Goal: Transaction & Acquisition: Purchase product/service

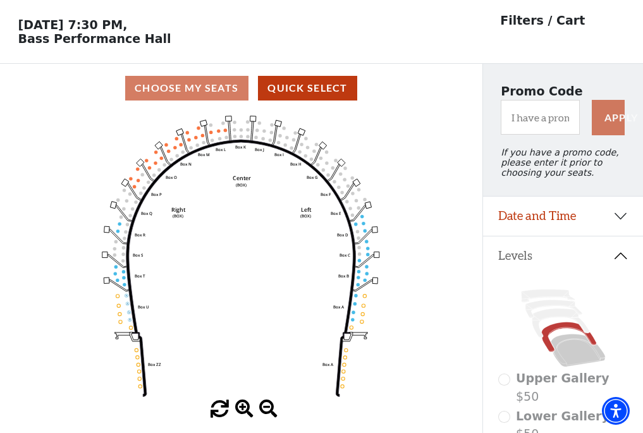
scroll to position [59, 0]
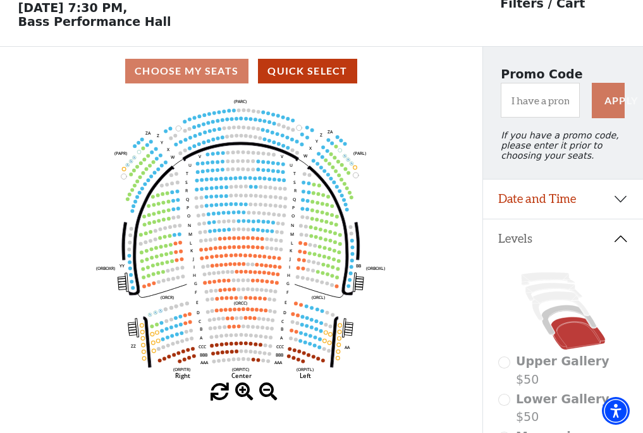
scroll to position [59, 0]
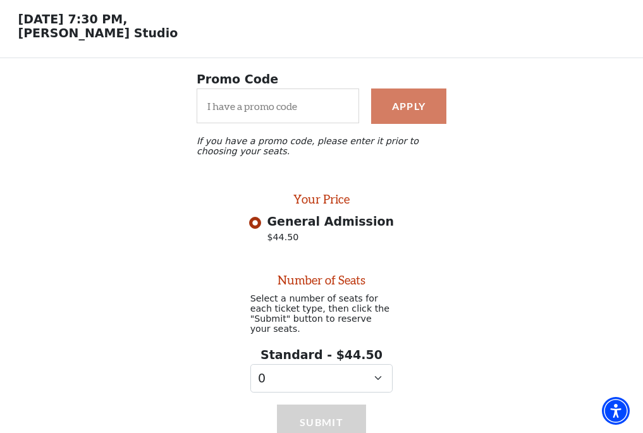
scroll to position [103, 0]
